Goal: Task Accomplishment & Management: Use online tool/utility

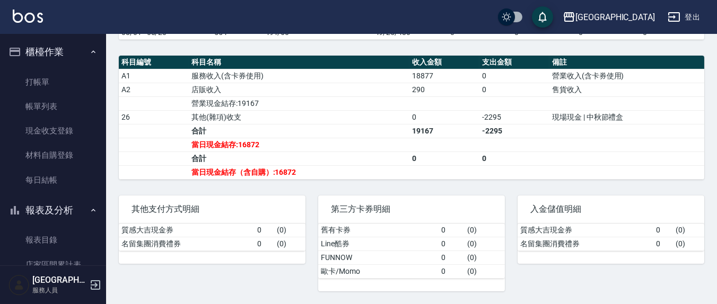
scroll to position [110, 0]
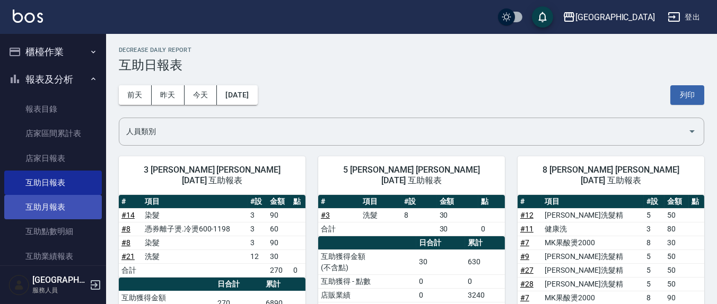
scroll to position [110, 0]
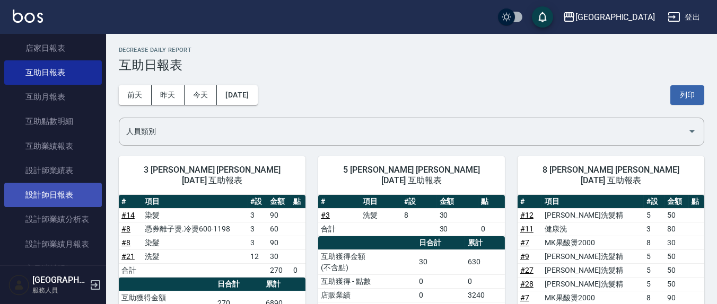
click at [59, 193] on link "設計師日報表" at bounding box center [53, 195] width 98 height 24
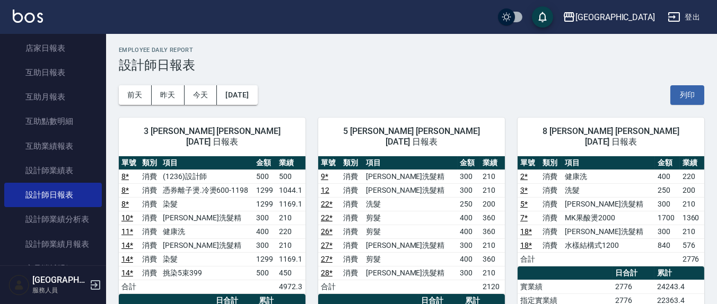
drag, startPoint x: 692, startPoint y: 100, endPoint x: 608, endPoint y: 265, distance: 185.6
click at [692, 100] on button "列印" at bounding box center [687, 95] width 34 height 20
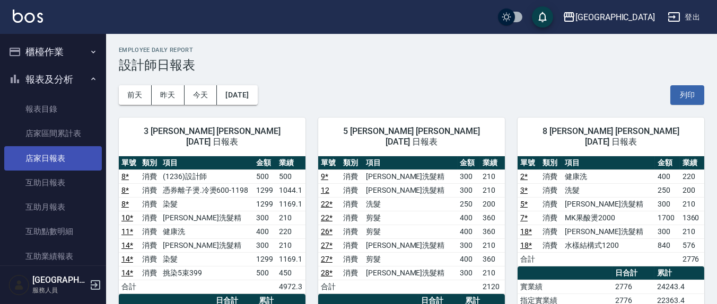
click at [55, 157] on link "店家日報表" at bounding box center [53, 158] width 98 height 24
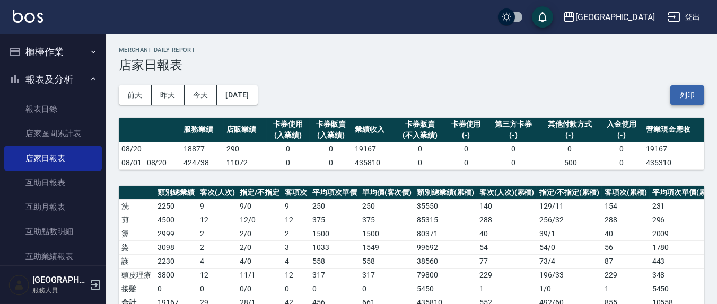
click at [696, 91] on button "列印" at bounding box center [687, 95] width 34 height 20
click at [681, 94] on button "列印" at bounding box center [687, 95] width 34 height 20
